Goal: Task Accomplishment & Management: Complete application form

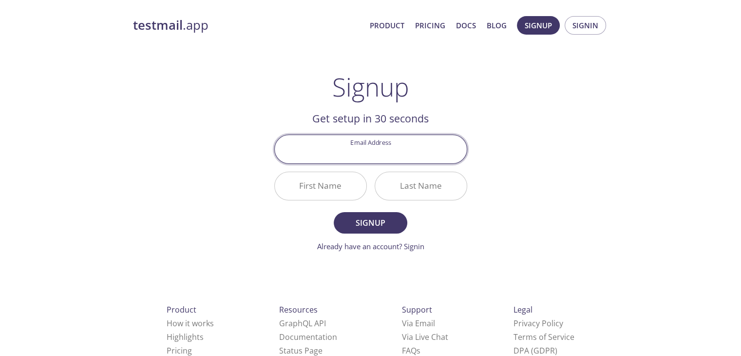
click at [322, 140] on input "Email Address" at bounding box center [371, 149] width 192 height 28
type input "amitkushwaha7522@gmail.com"
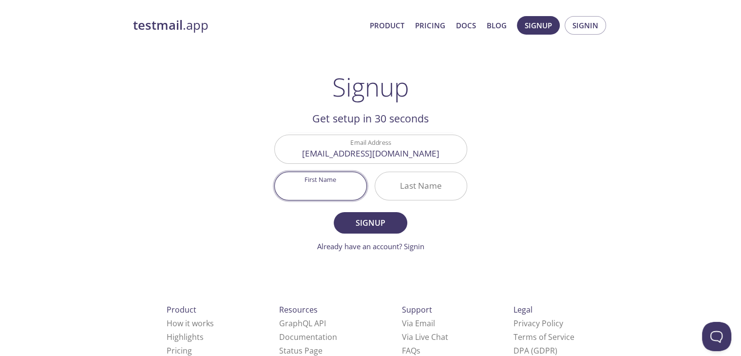
click at [330, 188] on input "First Name" at bounding box center [321, 186] width 92 height 28
type input "Amit"
click at [398, 188] on input "Last Name" at bounding box center [421, 186] width 92 height 28
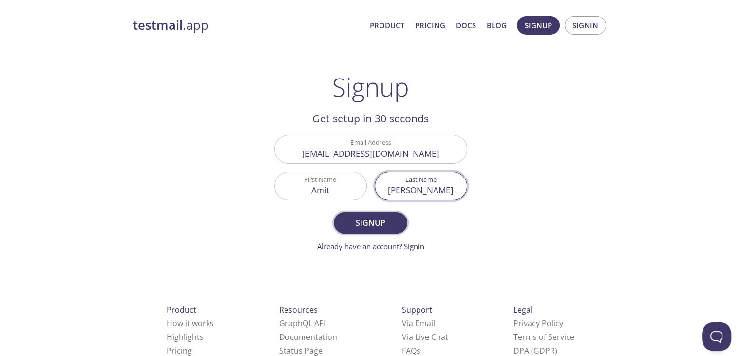
type input "kushwaha"
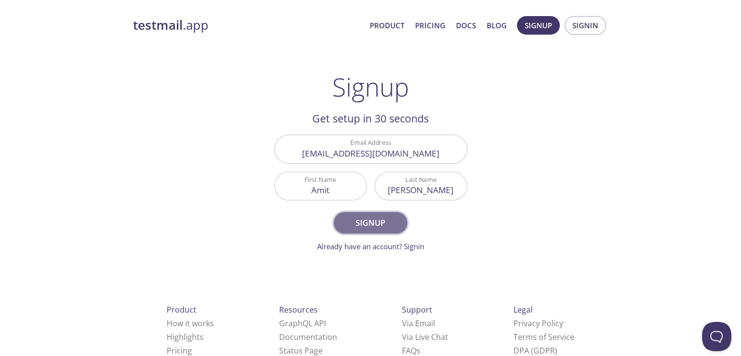
click at [373, 224] on span "Signup" at bounding box center [371, 223] width 52 height 14
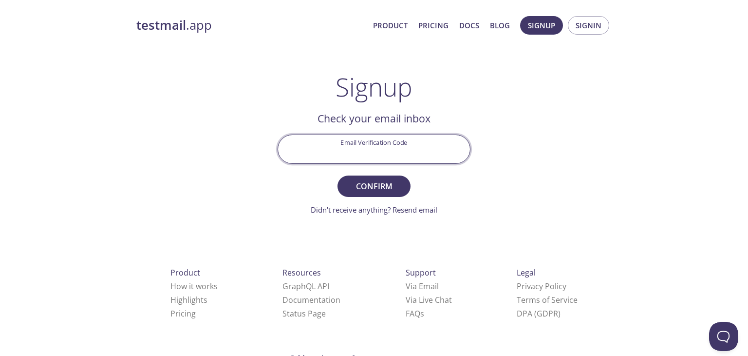
click at [366, 143] on input "Email Verification Code" at bounding box center [374, 149] width 192 height 28
type input "XJSSVUB"
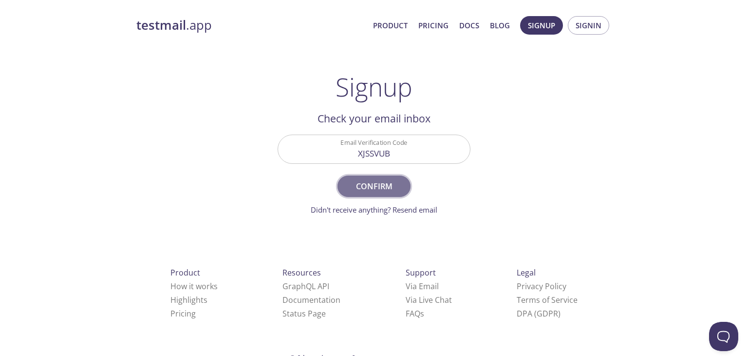
click at [381, 186] on span "Confirm" at bounding box center [374, 186] width 52 height 14
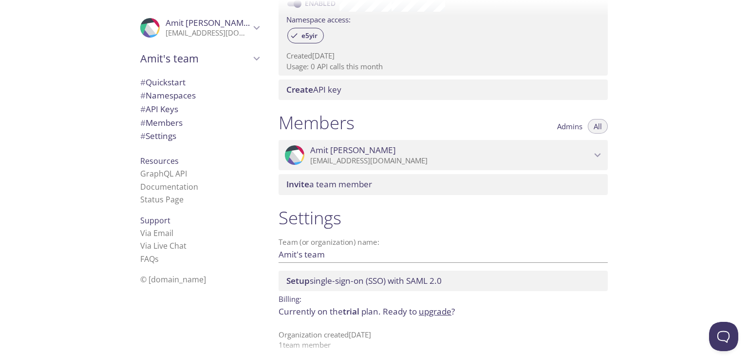
scroll to position [337, 0]
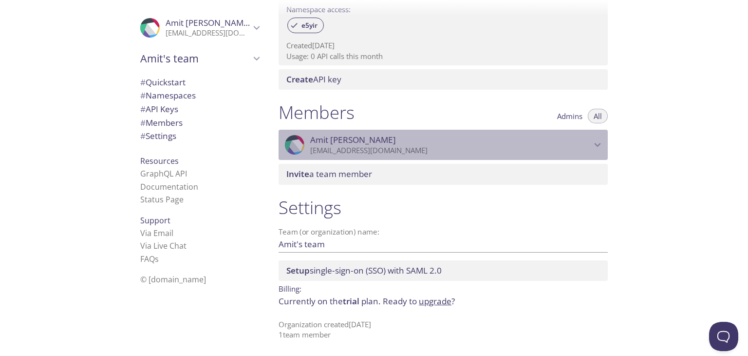
click at [346, 147] on p "amitkushwaha7522@gmail.com" at bounding box center [450, 151] width 281 height 10
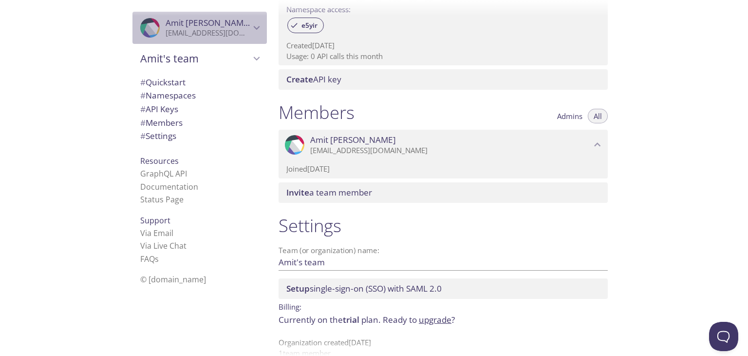
click at [192, 27] on span "Amit kushwaha" at bounding box center [209, 22] width 86 height 11
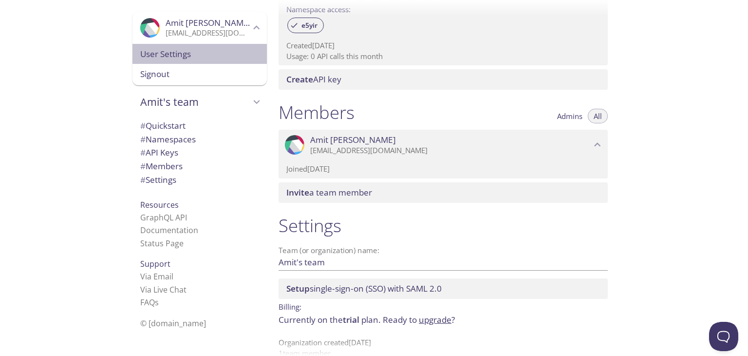
click at [170, 51] on span "User Settings" at bounding box center [199, 54] width 119 height 13
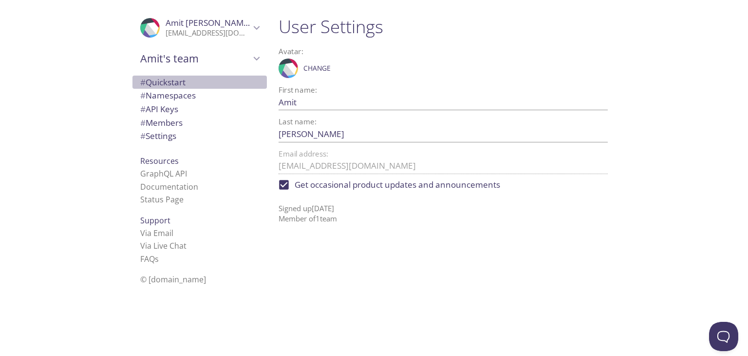
click at [142, 80] on span "# Quickstart" at bounding box center [162, 82] width 45 height 11
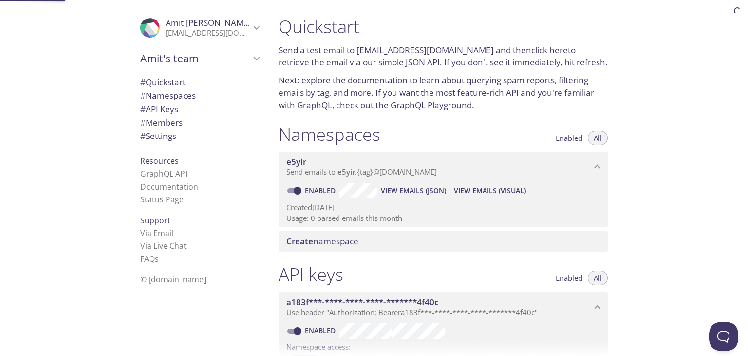
scroll to position [16, 0]
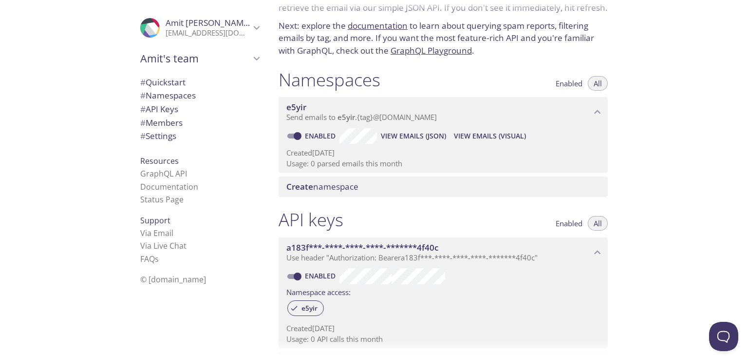
scroll to position [57, 0]
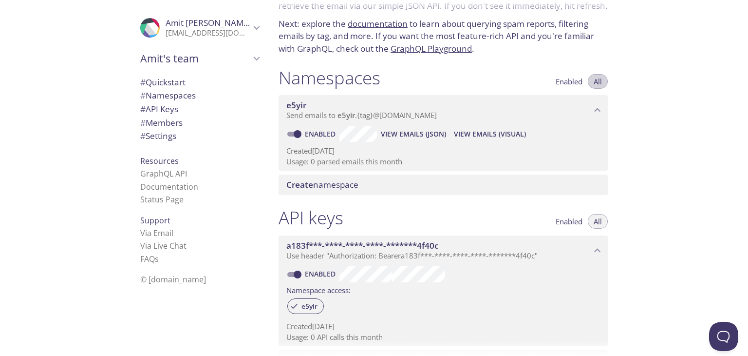
click at [594, 81] on span "All" at bounding box center [598, 81] width 8 height 0
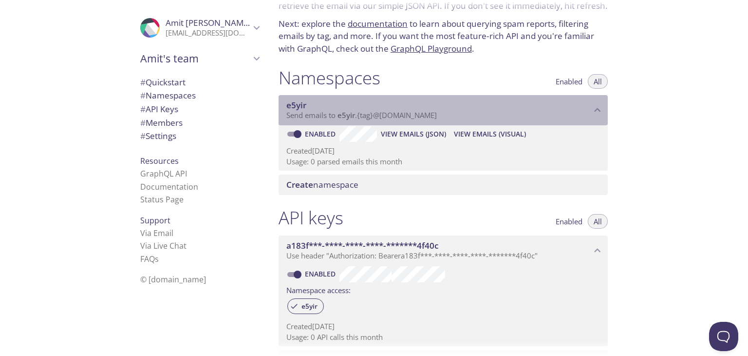
click at [332, 105] on span "e5yir" at bounding box center [439, 105] width 305 height 11
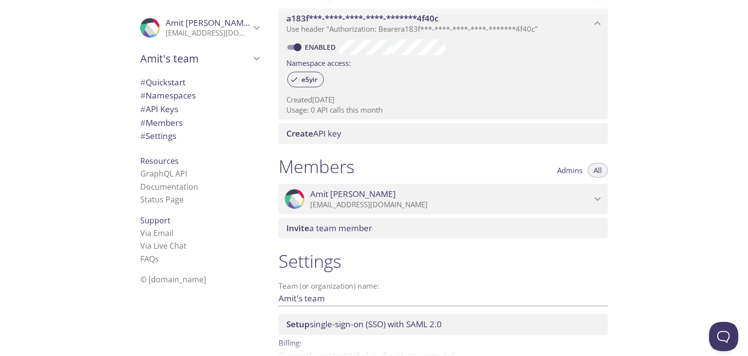
scroll to position [292, 0]
